Goal: Information Seeking & Learning: Learn about a topic

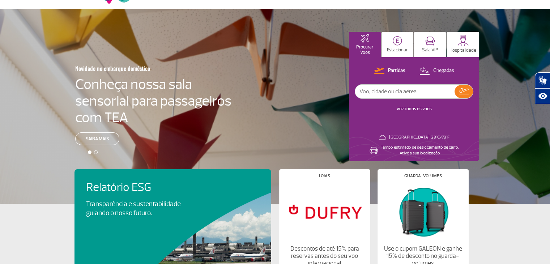
scroll to position [36, 0]
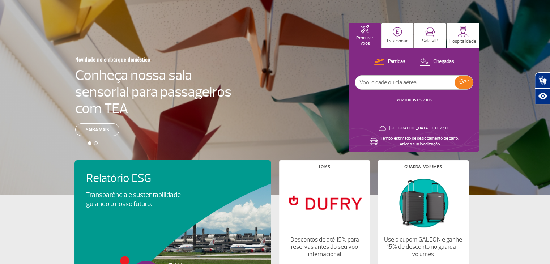
click at [394, 81] on input "text" at bounding box center [404, 83] width 99 height 14
type input "gol"
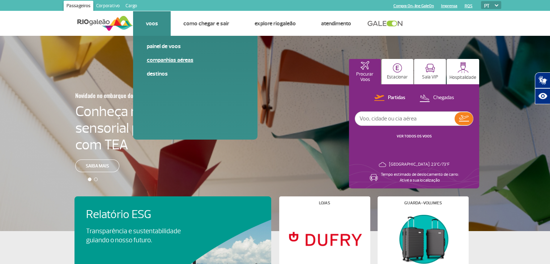
click at [164, 59] on link "Companhias Aéreas" at bounding box center [195, 60] width 97 height 8
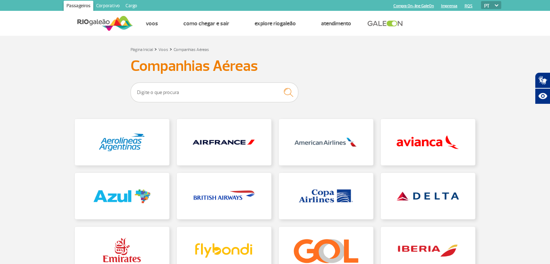
scroll to position [72, 0]
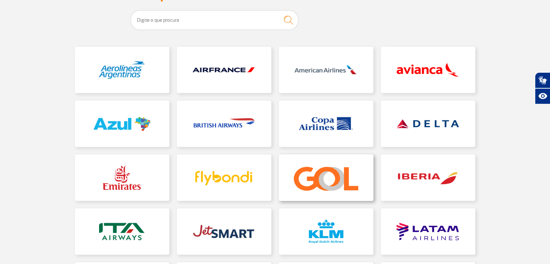
click at [332, 190] on link at bounding box center [326, 177] width 94 height 46
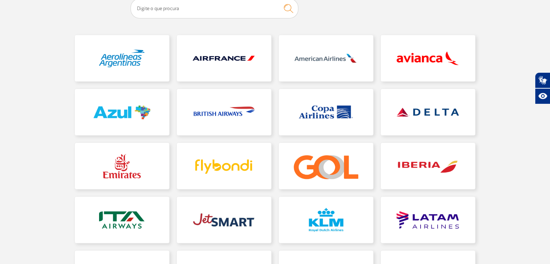
scroll to position [72, 0]
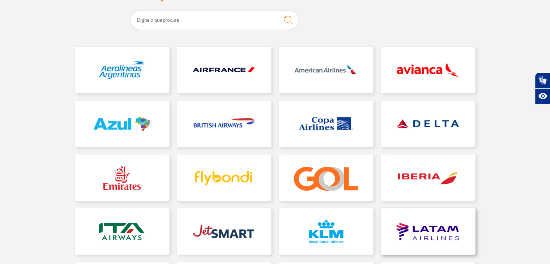
click at [419, 232] on link at bounding box center [428, 231] width 94 height 46
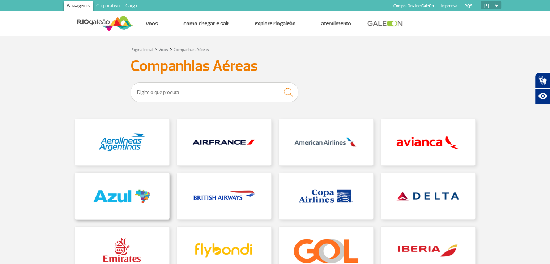
click at [123, 190] on link at bounding box center [122, 196] width 94 height 46
click at [98, 22] on img at bounding box center [105, 23] width 56 height 18
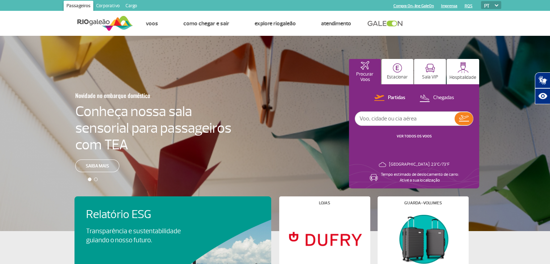
click at [395, 21] on link at bounding box center [386, 23] width 39 height 7
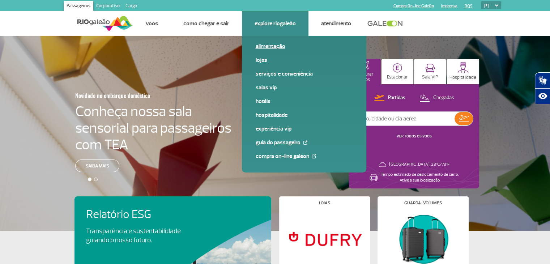
click at [266, 47] on link "Alimentação" at bounding box center [304, 46] width 97 height 8
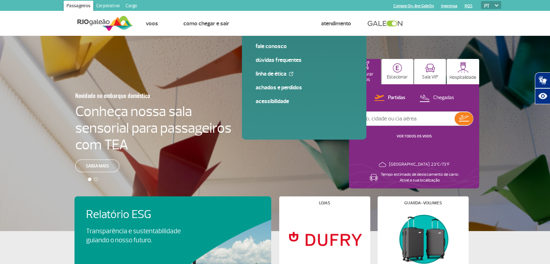
click at [111, 141] on div "Novidade no embarque doméstico Conheça nossa sala sensorial para passageiros co…" at bounding box center [275, 133] width 550 height 195
click at [93, 167] on link "Saiba mais" at bounding box center [97, 165] width 44 height 13
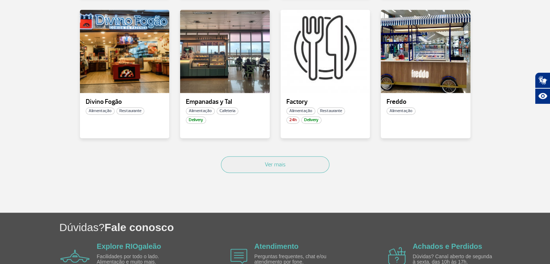
scroll to position [506, 0]
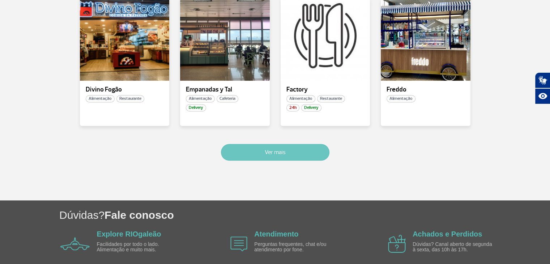
click at [288, 150] on button "Ver mais" at bounding box center [275, 152] width 108 height 17
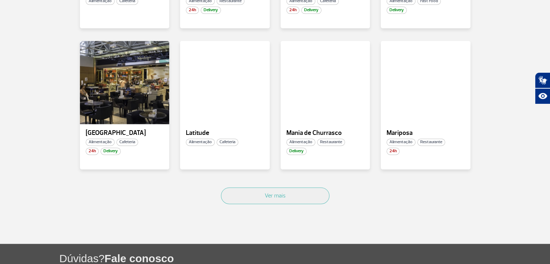
scroll to position [902, 0]
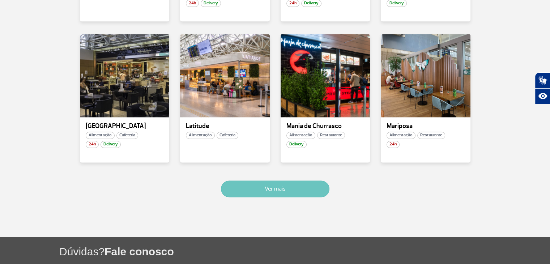
click at [310, 188] on button "Ver mais" at bounding box center [275, 188] width 108 height 17
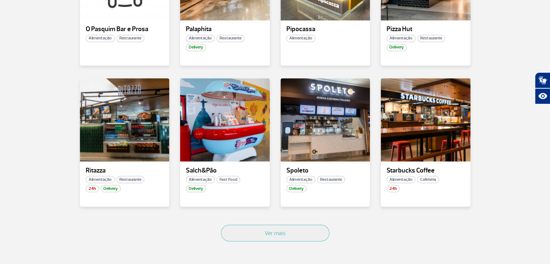
scroll to position [1289, 0]
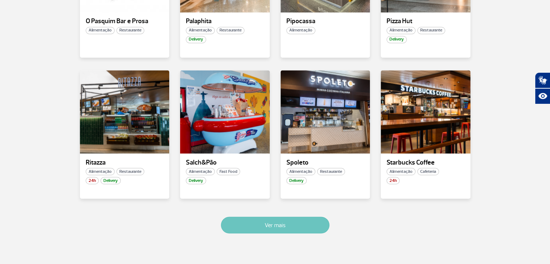
click at [277, 225] on button "Ver mais" at bounding box center [275, 225] width 108 height 17
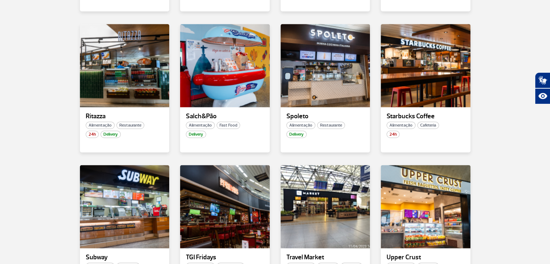
scroll to position [1381, 0]
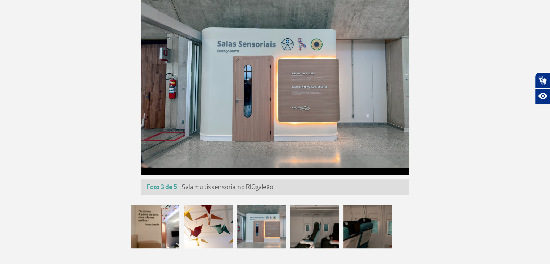
scroll to position [325, 0]
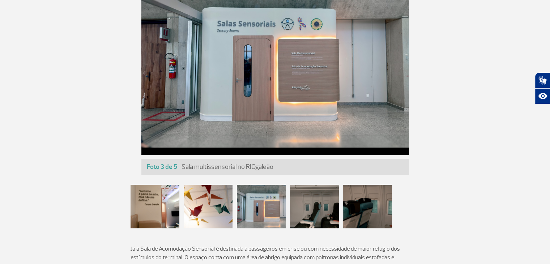
click at [318, 213] on div at bounding box center [314, 206] width 49 height 43
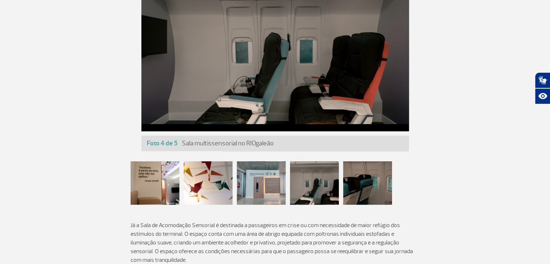
click at [362, 181] on div at bounding box center [367, 182] width 49 height 43
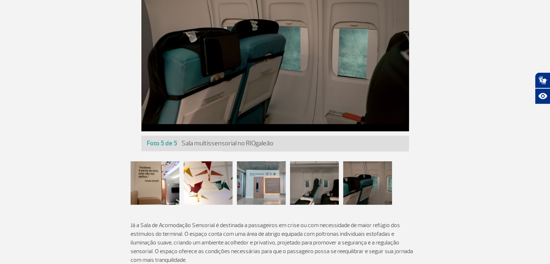
click at [163, 174] on div at bounding box center [155, 182] width 49 height 43
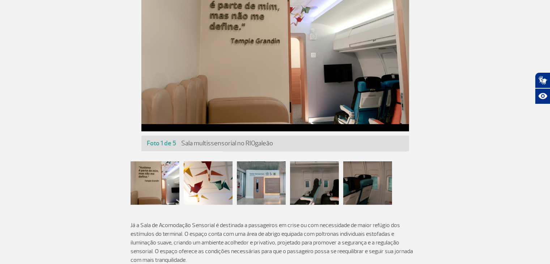
click at [203, 183] on div at bounding box center [208, 182] width 49 height 43
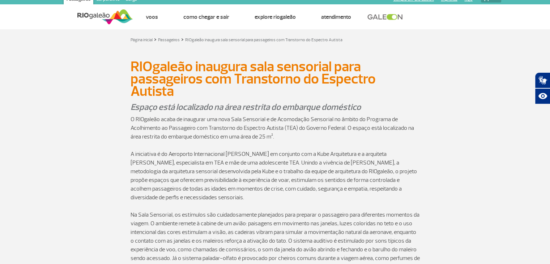
scroll to position [0, 0]
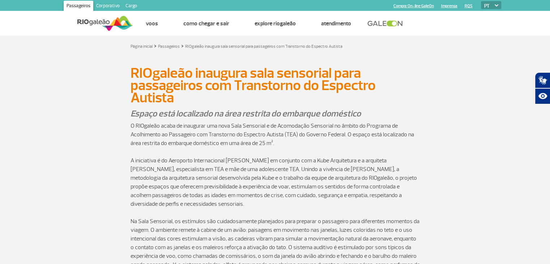
click at [83, 24] on img at bounding box center [105, 23] width 56 height 18
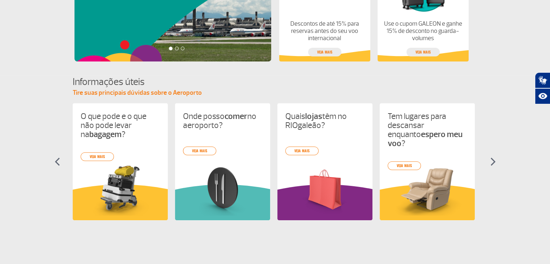
scroll to position [253, 0]
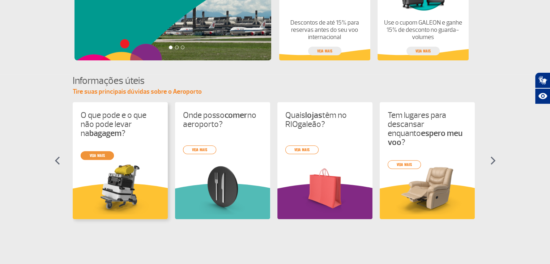
click at [98, 157] on div "O que pode e o que não pode levar na bagagem ? veja mais Onde posso comer no ae…" at bounding box center [275, 167] width 405 height 130
click at [98, 155] on link "veja mais" at bounding box center [97, 155] width 33 height 9
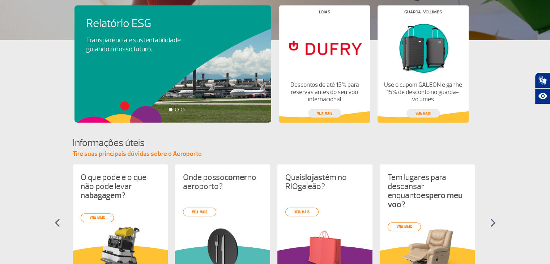
scroll to position [217, 0]
